Goal: Transaction & Acquisition: Purchase product/service

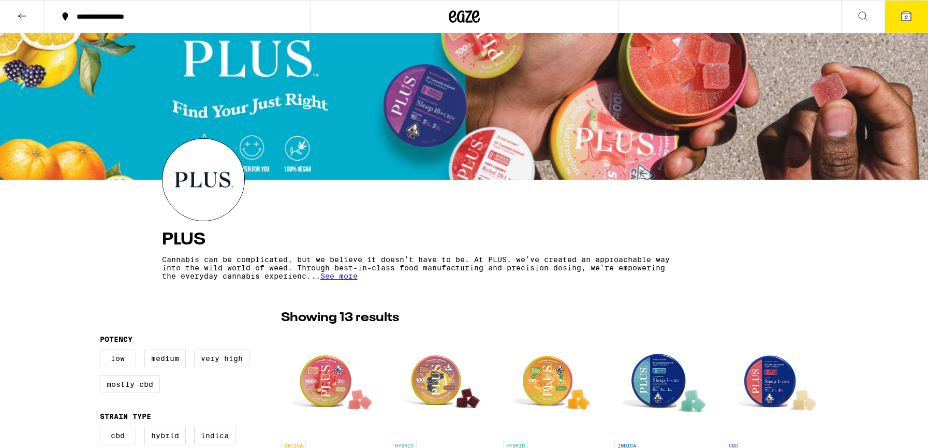
click at [457, 22] on icon at bounding box center [464, 16] width 31 height 19
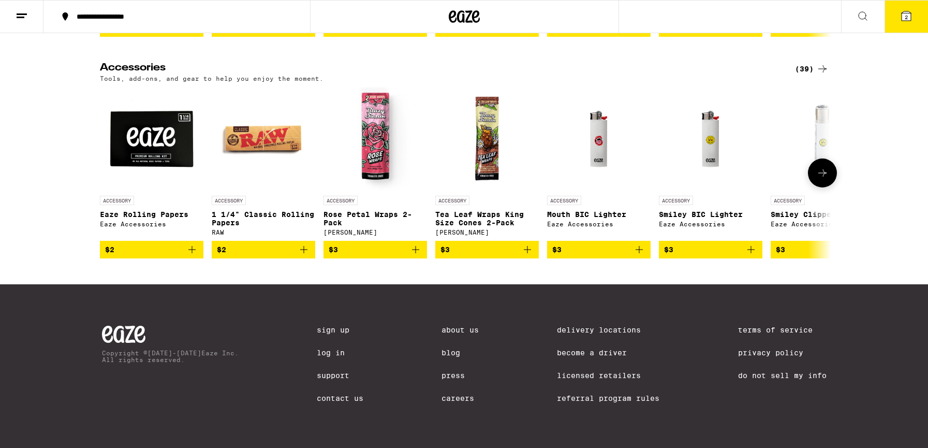
scroll to position [4227, 0]
drag, startPoint x: 810, startPoint y: 137, endPoint x: 798, endPoint y: 151, distance: 18.8
click at [810, 75] on div "(39)" at bounding box center [812, 69] width 34 height 12
